Goal: Information Seeking & Learning: Learn about a topic

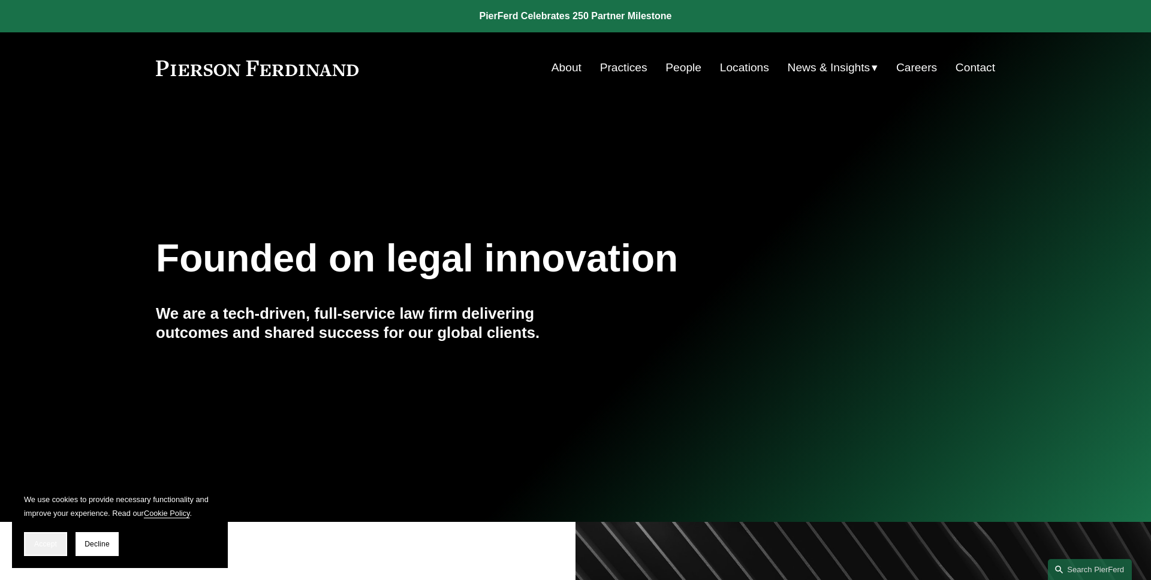
click at [46, 547] on span "Accept" at bounding box center [45, 544] width 23 height 8
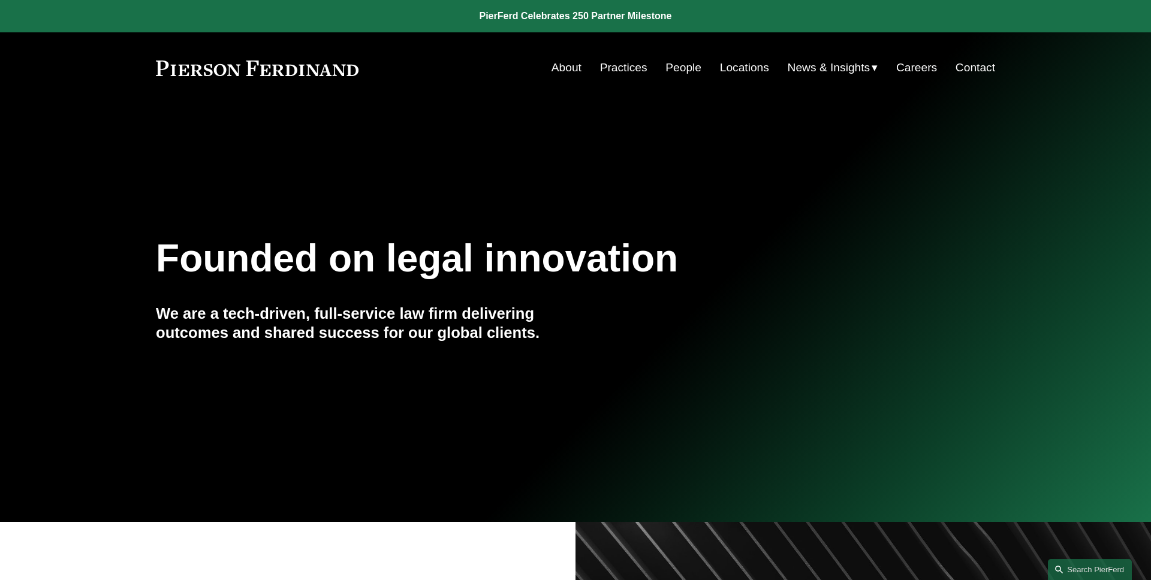
click at [378, 225] on div "Founded on legal innovation We are a tech-driven, full-service law firm deliver…" at bounding box center [575, 312] width 1151 height 369
click at [0, 0] on span "News" at bounding box center [0, 0] width 0 height 0
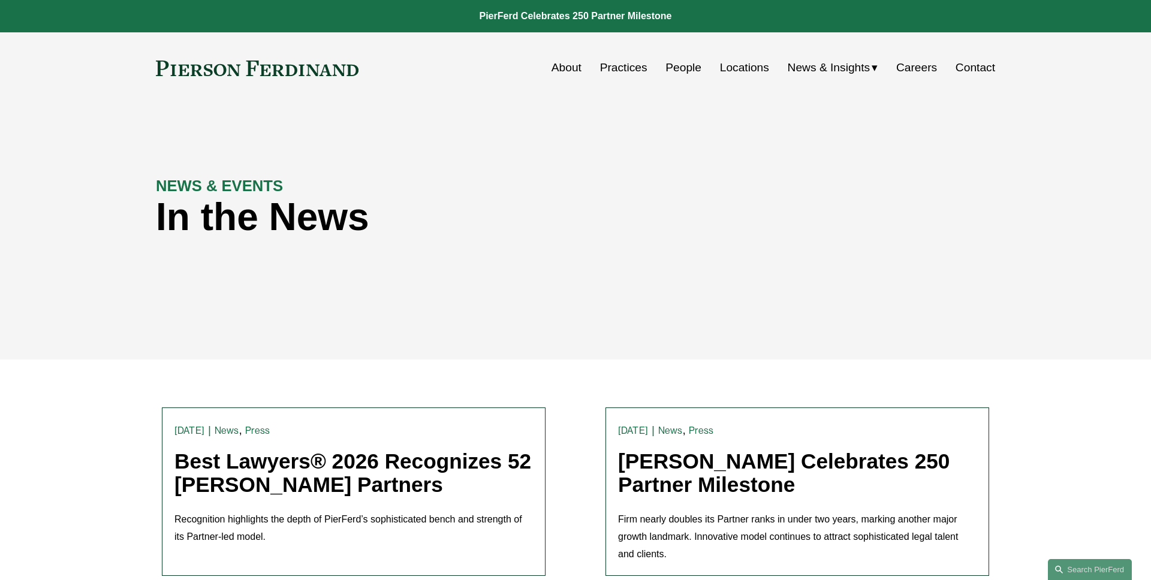
click at [326, 459] on link "Best Lawyers® 2026 Recognizes 52 [PERSON_NAME] Partners" at bounding box center [352, 473] width 357 height 47
